Goal: Information Seeking & Learning: Learn about a topic

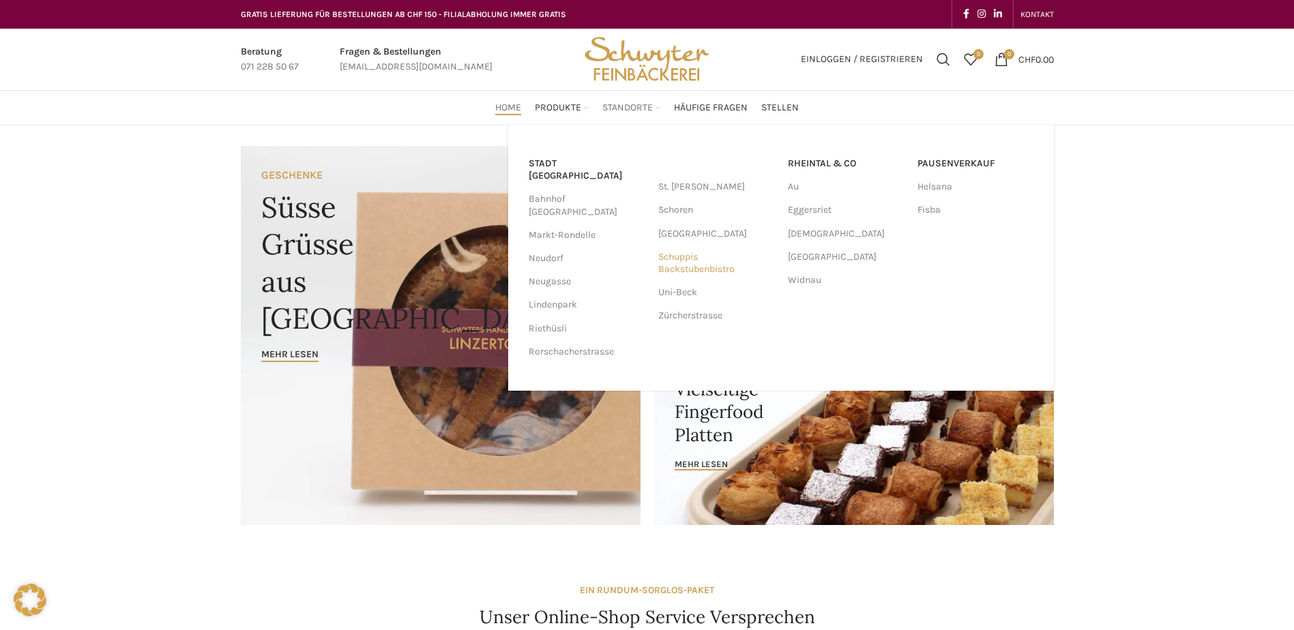
click at [666, 265] on link "Schuppis Backstubenbistro" at bounding box center [716, 263] width 116 height 35
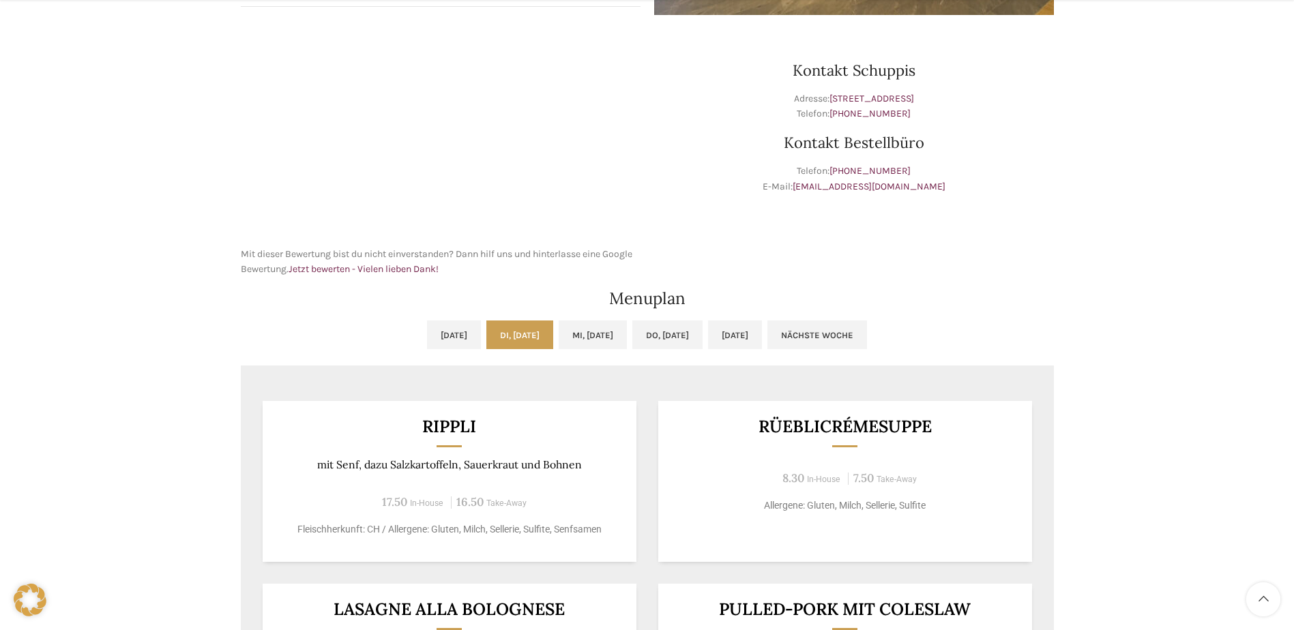
scroll to position [614, 0]
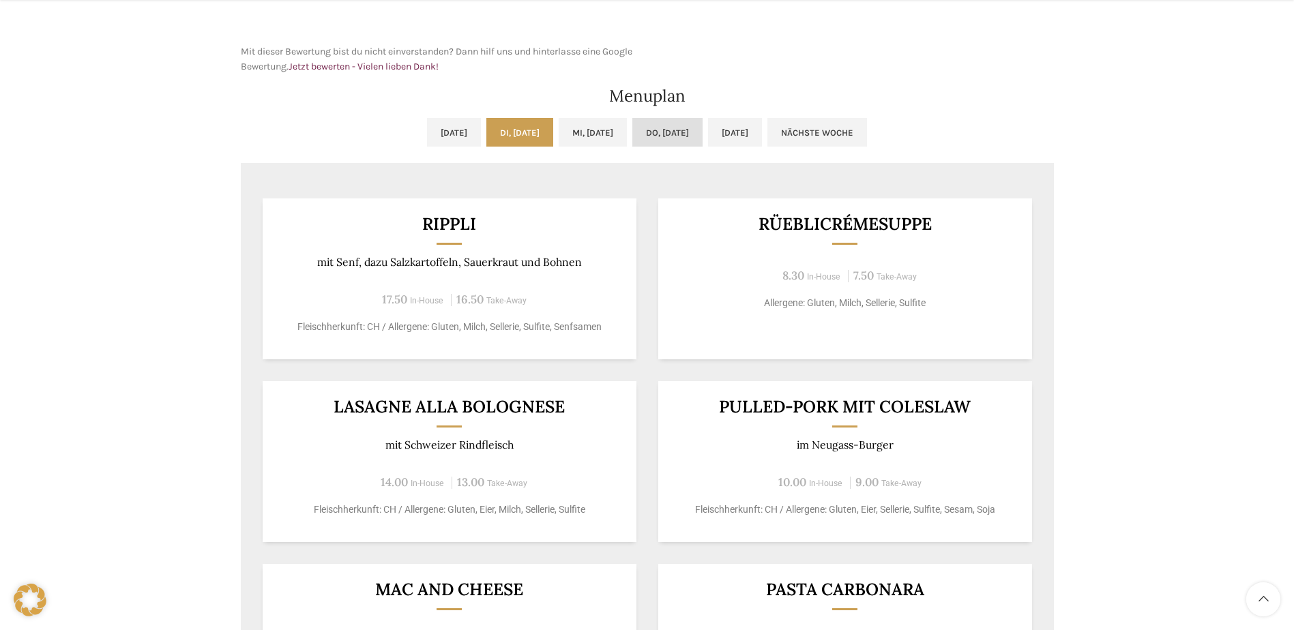
click at [653, 132] on link "Do, [DATE]" at bounding box center [667, 132] width 70 height 29
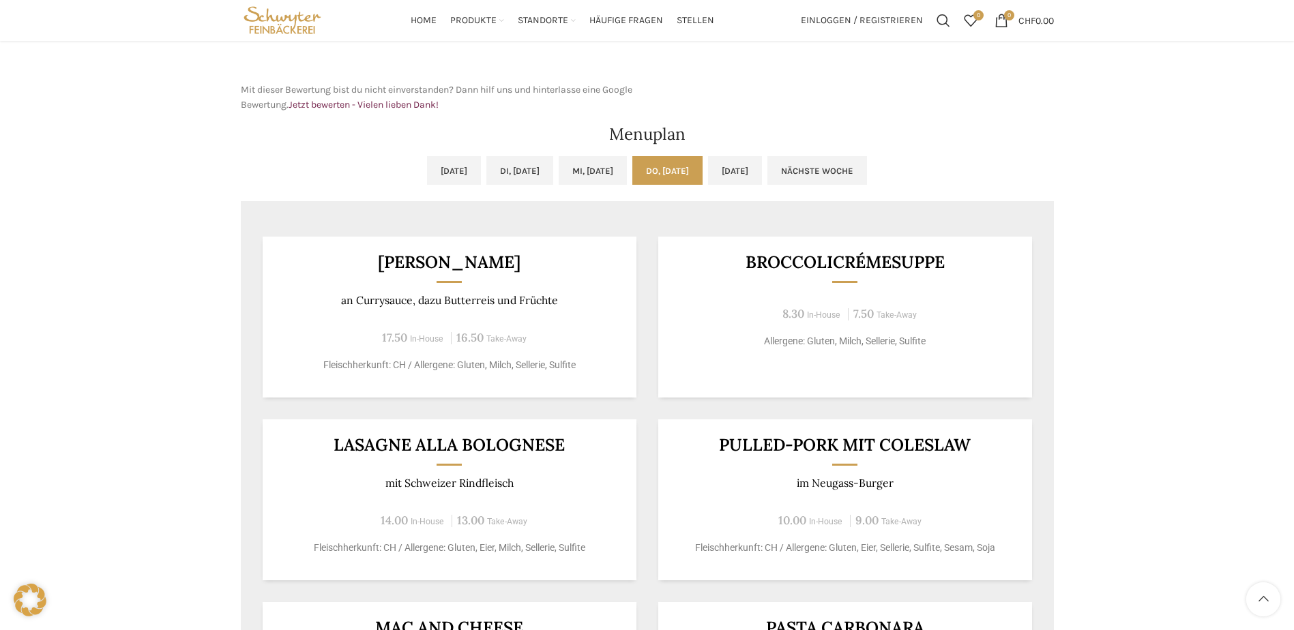
scroll to position [571, 0]
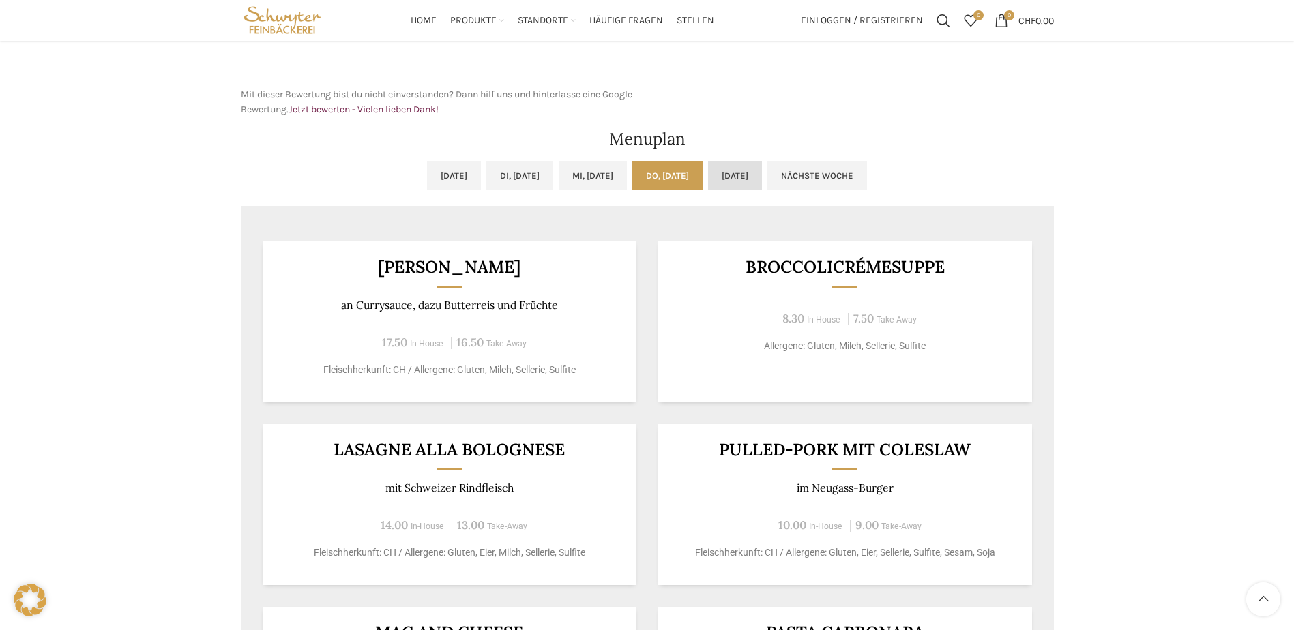
click at [754, 176] on link "[DATE]" at bounding box center [735, 175] width 54 height 29
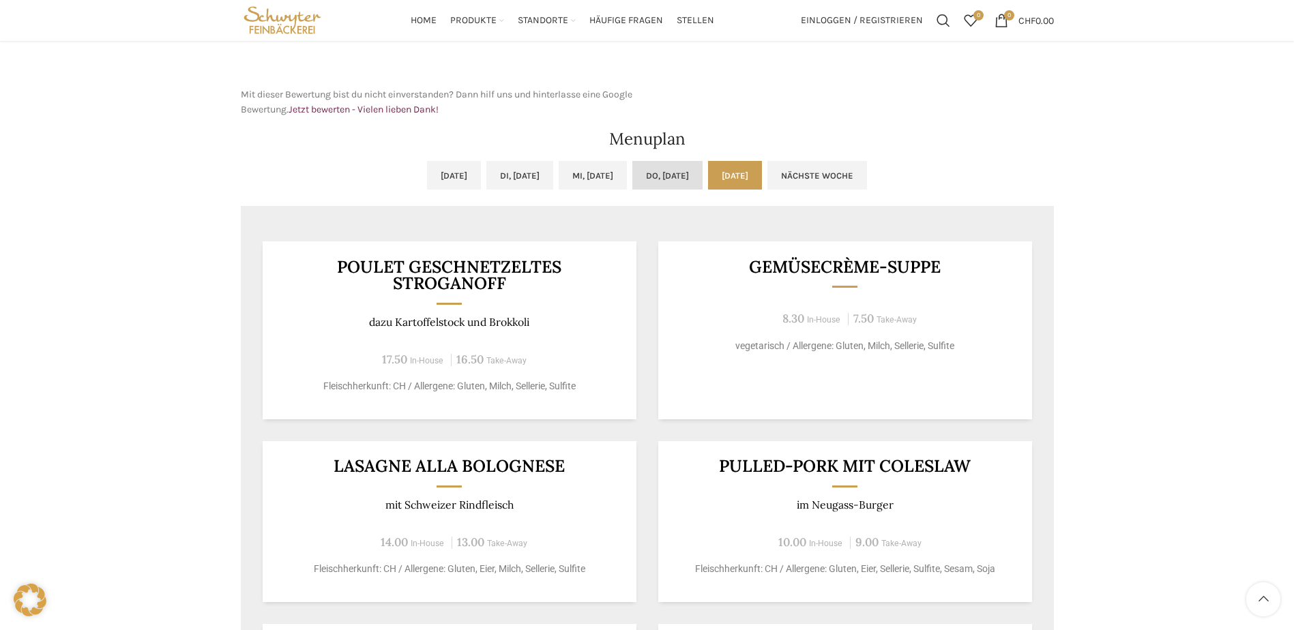
click at [702, 178] on link "Do, [DATE]" at bounding box center [667, 175] width 70 height 29
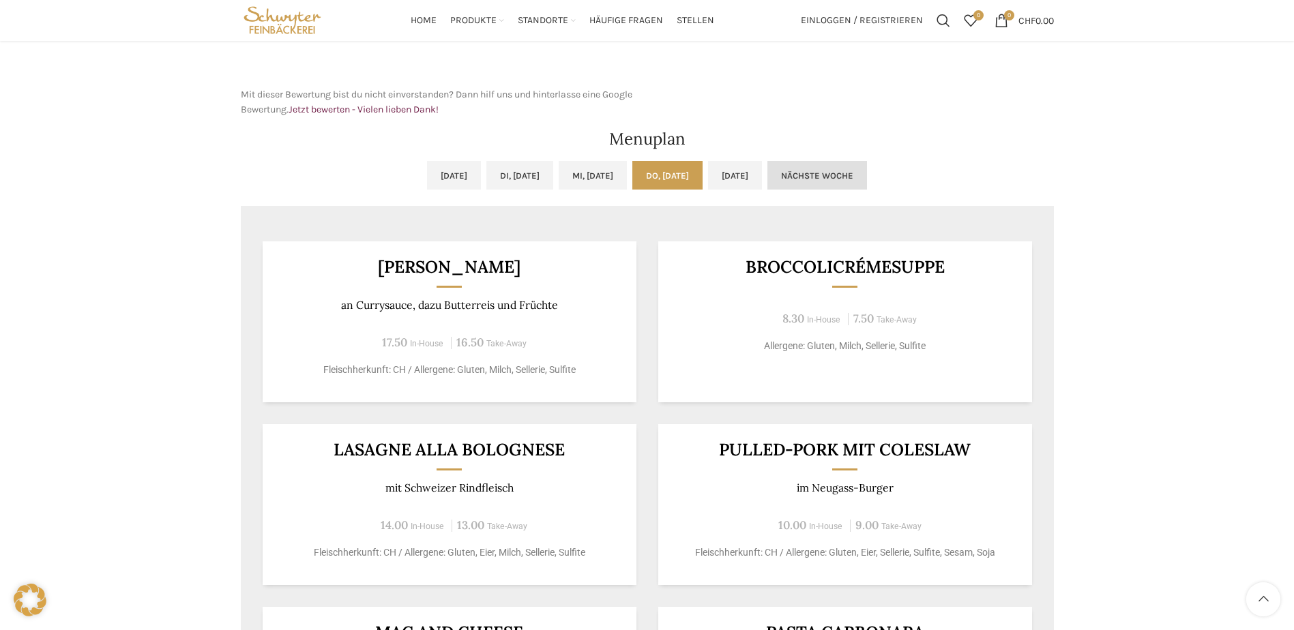
click at [867, 176] on link "Nächste Woche" at bounding box center [817, 175] width 100 height 29
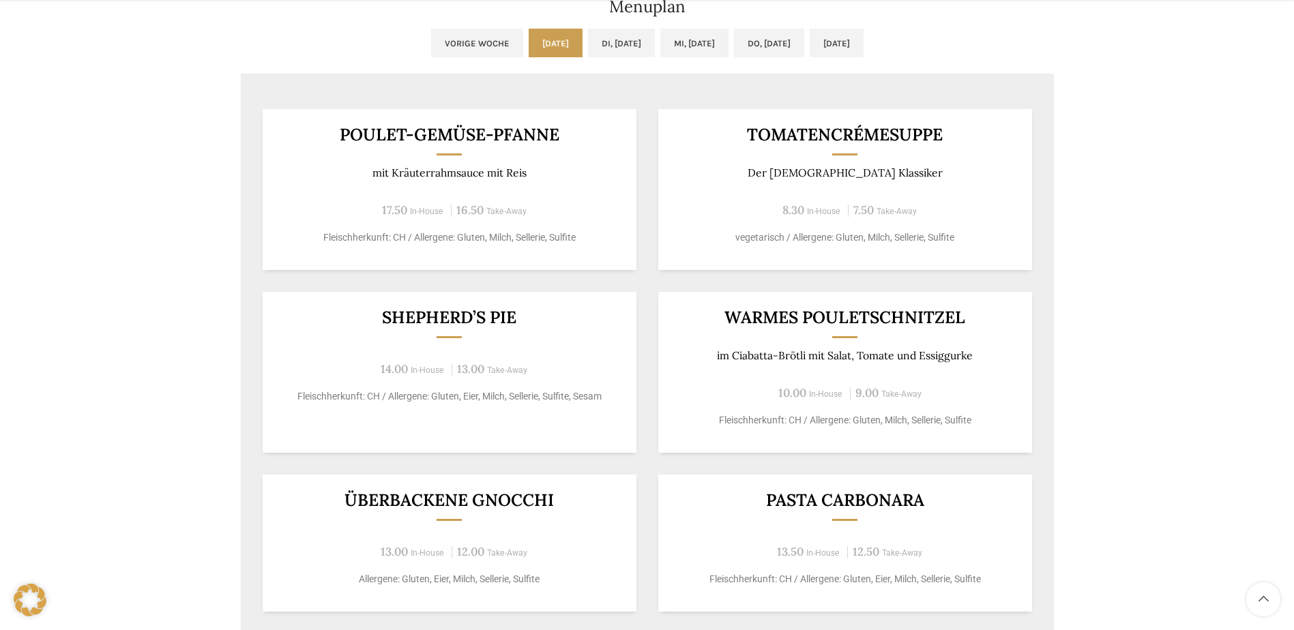
scroll to position [707, 0]
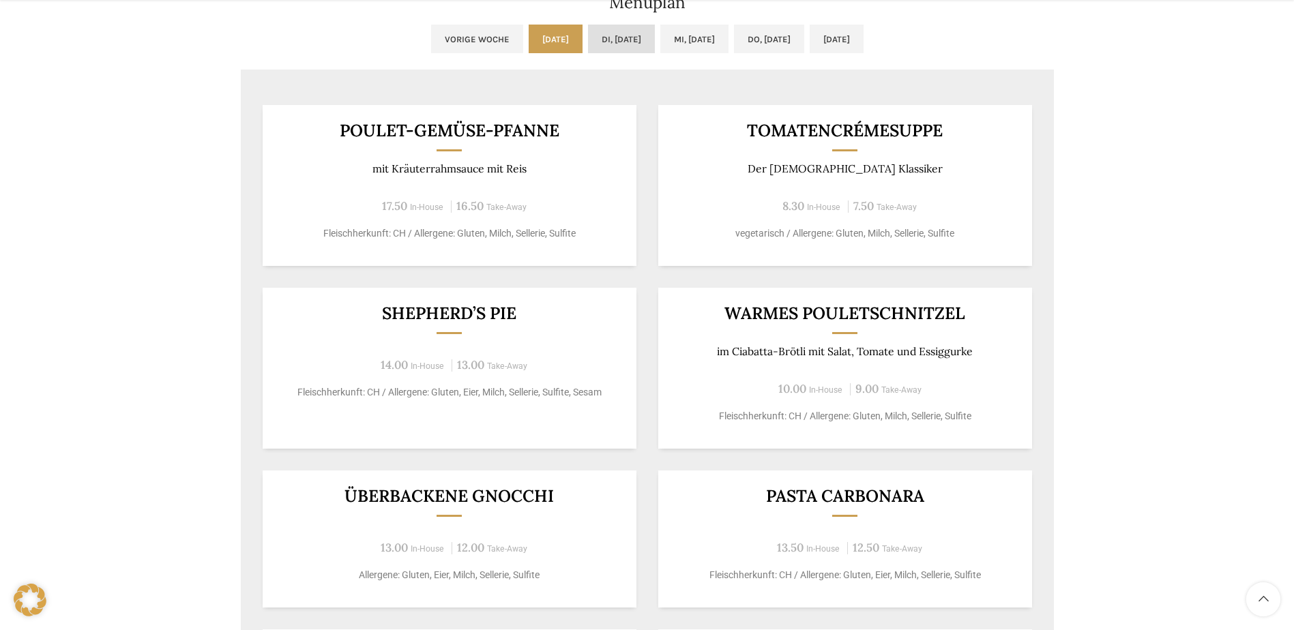
click at [623, 46] on link "Di, [DATE]" at bounding box center [621, 39] width 67 height 29
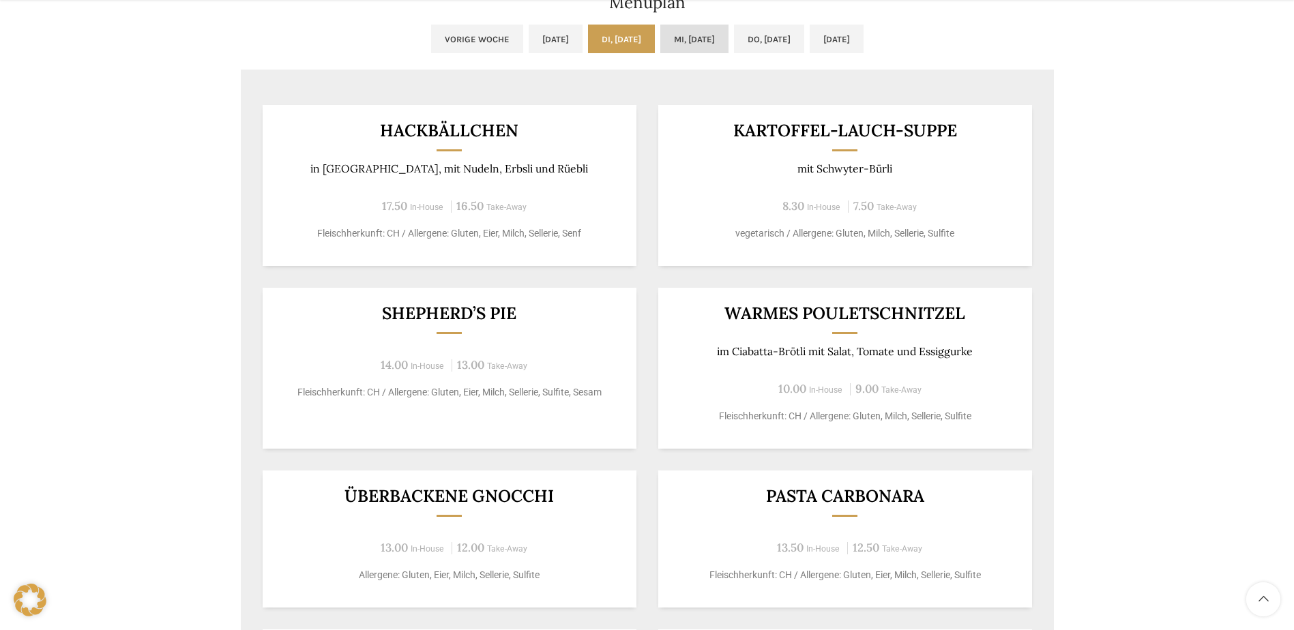
click at [685, 38] on link "Mi, [DATE]" at bounding box center [694, 39] width 68 height 29
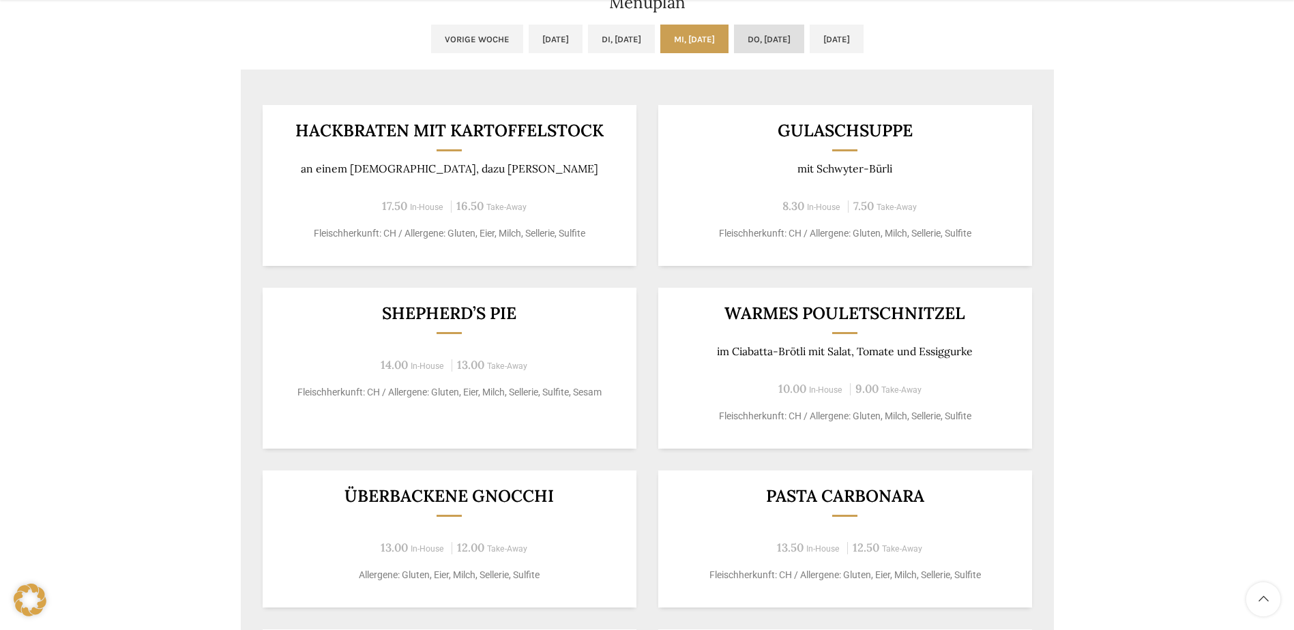
click at [761, 31] on link "Do, [DATE]" at bounding box center [769, 39] width 70 height 29
